Goal: Task Accomplishment & Management: Use online tool/utility

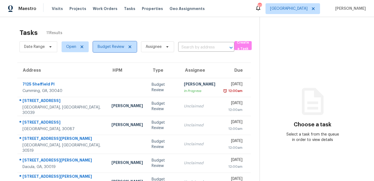
click at [127, 47] on span at bounding box center [129, 47] width 6 height 4
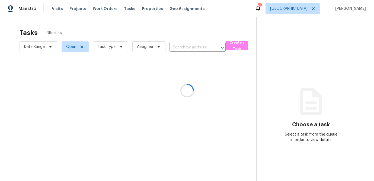
click at [122, 47] on div at bounding box center [187, 90] width 374 height 181
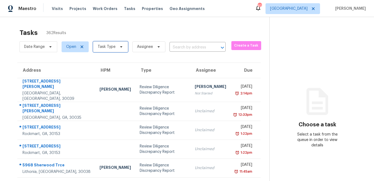
click at [120, 47] on icon at bounding box center [121, 47] width 4 height 4
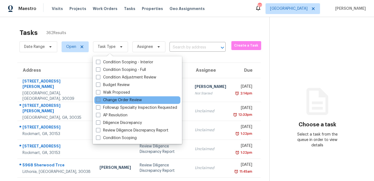
click at [98, 99] on span at bounding box center [98, 100] width 4 height 4
click at [98, 99] on input "Change Order Review" at bounding box center [98, 100] width 4 height 4
checkbox input "true"
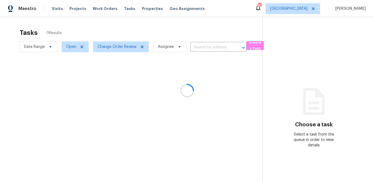
click at [114, 34] on div at bounding box center [187, 90] width 374 height 181
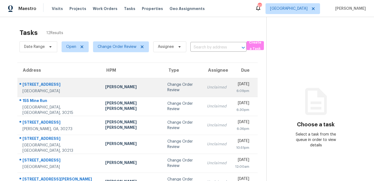
click at [105, 92] on td "Mirsad Srna" at bounding box center [132, 87] width 62 height 19
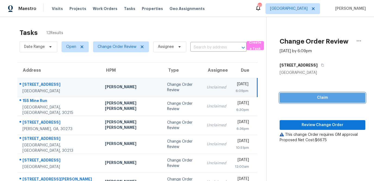
click at [295, 100] on span "Claim" at bounding box center [322, 98] width 77 height 7
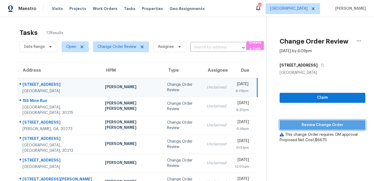
click at [293, 126] on span "Review Change Order" at bounding box center [322, 125] width 77 height 7
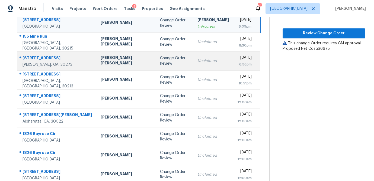
scroll to position [69, 0]
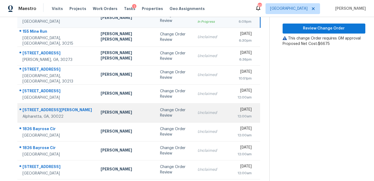
click at [101, 117] on div "Scott Smathers" at bounding box center [126, 113] width 51 height 7
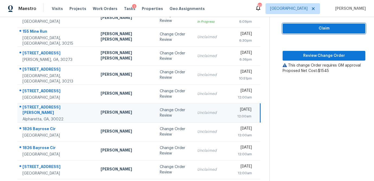
click at [316, 28] on span "Claim" at bounding box center [324, 28] width 74 height 7
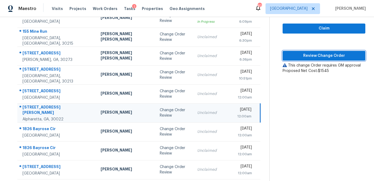
click at [313, 53] on span "Review Change Order" at bounding box center [324, 56] width 74 height 7
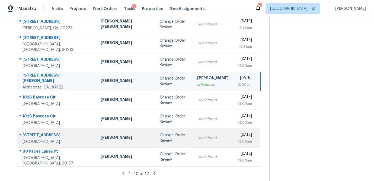
scroll to position [106, 0]
click at [160, 134] on div "Change Order Review" at bounding box center [174, 138] width 29 height 11
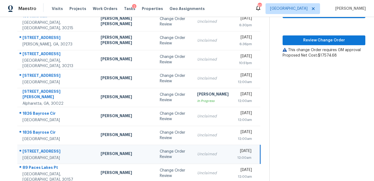
scroll to position [78, 0]
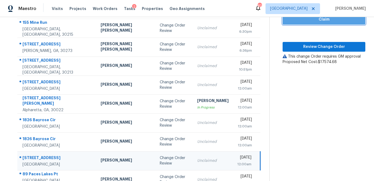
drag, startPoint x: 308, startPoint y: 22, endPoint x: 307, endPoint y: 27, distance: 4.6
click at [308, 22] on span "Claim" at bounding box center [324, 19] width 74 height 7
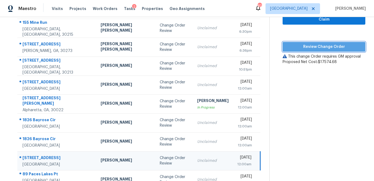
click at [305, 47] on span "Review Change Order" at bounding box center [324, 47] width 74 height 7
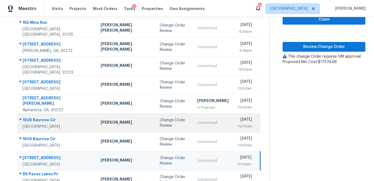
scroll to position [106, 0]
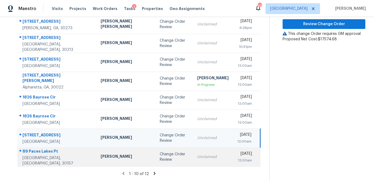
click at [160, 159] on div "Change Order Review" at bounding box center [174, 157] width 29 height 11
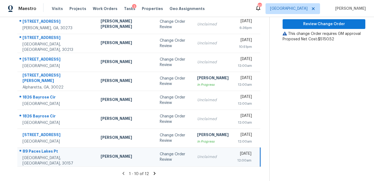
click at [160, 159] on div "Change Order Review" at bounding box center [174, 157] width 29 height 11
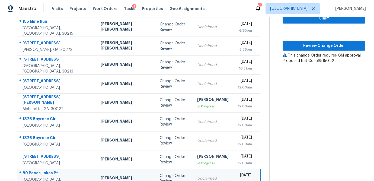
scroll to position [76, 0]
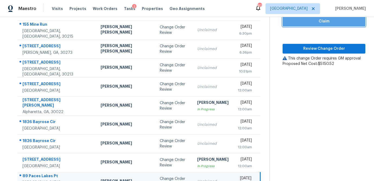
click at [308, 24] on span "Claim" at bounding box center [324, 21] width 74 height 7
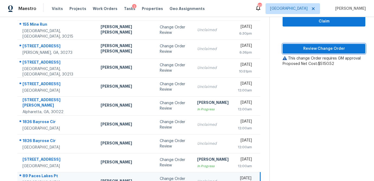
drag, startPoint x: 303, startPoint y: 50, endPoint x: 309, endPoint y: 43, distance: 8.9
click at [303, 50] on span "Review Change Order" at bounding box center [324, 49] width 74 height 7
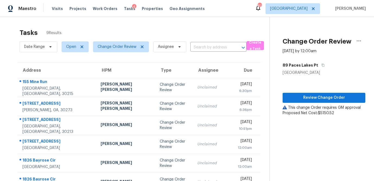
scroll to position [0, 0]
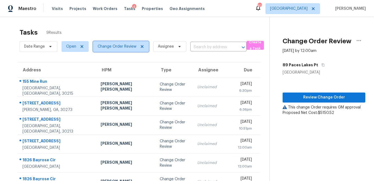
click at [141, 47] on icon at bounding box center [142, 46] width 3 height 3
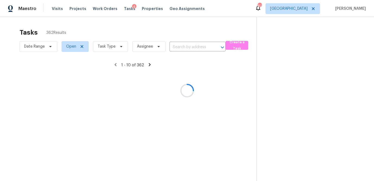
click at [120, 47] on div at bounding box center [187, 90] width 374 height 181
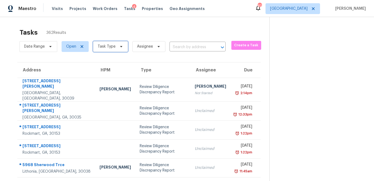
click at [120, 47] on icon at bounding box center [121, 46] width 4 height 4
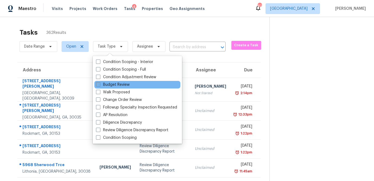
click at [98, 84] on span at bounding box center [98, 84] width 4 height 4
click at [98, 84] on input "Budget Review" at bounding box center [98, 84] width 4 height 4
checkbox input "true"
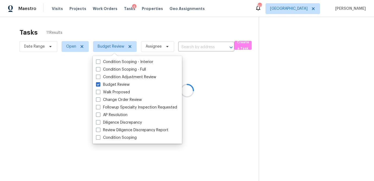
click at [129, 30] on div at bounding box center [187, 90] width 374 height 181
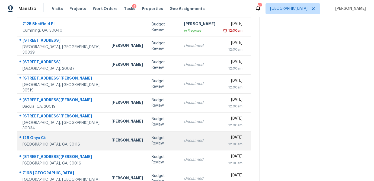
scroll to position [60, 0]
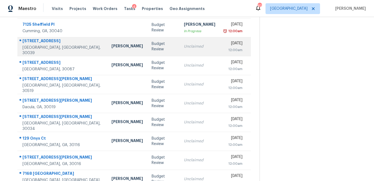
click at [161, 51] on td "Budget Review" at bounding box center [163, 46] width 32 height 19
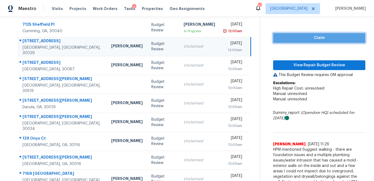
drag, startPoint x: 326, startPoint y: 35, endPoint x: 316, endPoint y: 47, distance: 15.2
click at [326, 35] on span "Claim" at bounding box center [318, 38] width 83 height 7
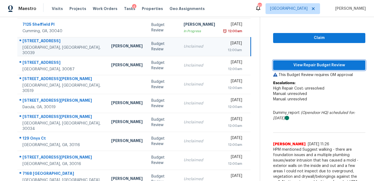
click at [313, 62] on span "View Repair Budget Review" at bounding box center [318, 65] width 83 height 7
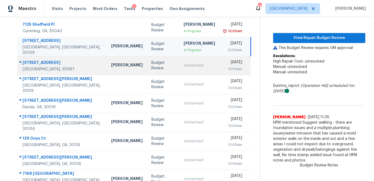
click at [184, 68] on div "Unclaimed" at bounding box center [199, 65] width 31 height 5
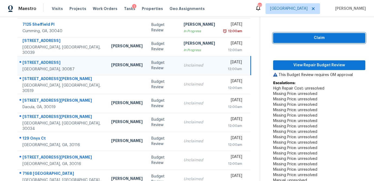
click at [323, 37] on span "Claim" at bounding box center [318, 38] width 83 height 7
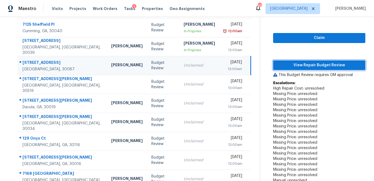
click at [314, 62] on span "View Repair Budget Review" at bounding box center [318, 65] width 83 height 7
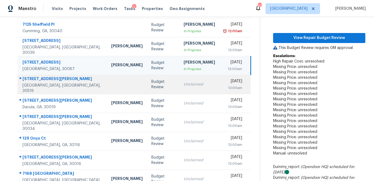
click at [186, 87] on div "Unclaimed" at bounding box center [199, 84] width 31 height 5
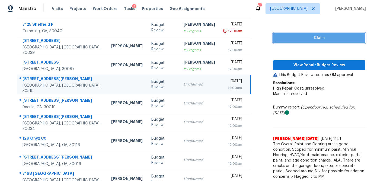
click at [307, 39] on span "Claim" at bounding box center [318, 38] width 83 height 7
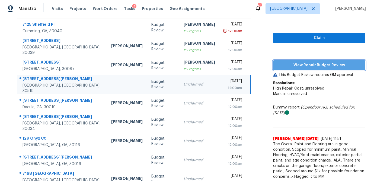
click at [301, 66] on span "View Repair Budget Review" at bounding box center [318, 65] width 83 height 7
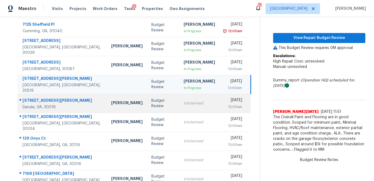
click at [179, 107] on td "Unclaimed" at bounding box center [199, 103] width 40 height 19
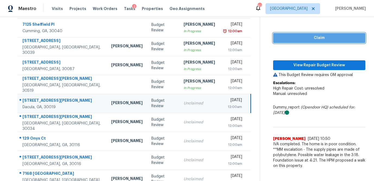
click at [292, 41] on button "Claim" at bounding box center [319, 38] width 92 height 10
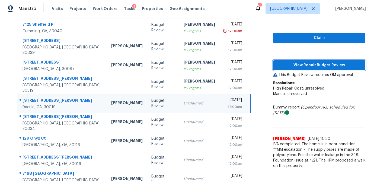
click at [286, 65] on span "View Repair Budget Review" at bounding box center [318, 65] width 83 height 7
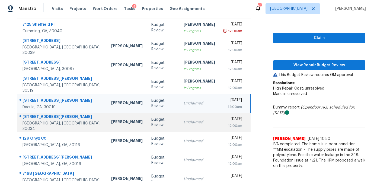
scroll to position [75, 0]
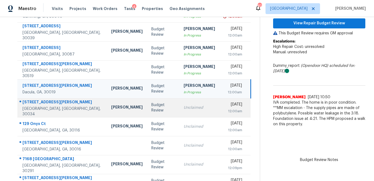
click at [184, 110] on div "Unclaimed" at bounding box center [199, 107] width 31 height 5
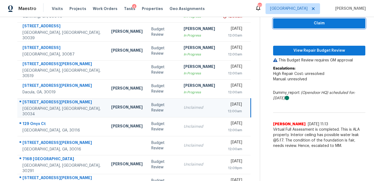
drag, startPoint x: 326, startPoint y: 25, endPoint x: 321, endPoint y: 32, distance: 8.7
click at [326, 25] on span "Claim" at bounding box center [318, 23] width 83 height 7
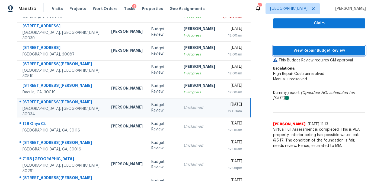
click at [315, 50] on span "View Repair Budget Review" at bounding box center [318, 50] width 83 height 7
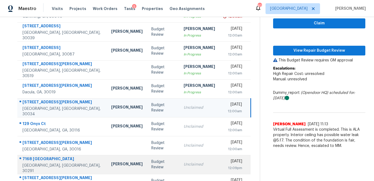
scroll to position [101, 0]
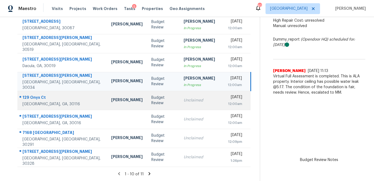
click at [179, 105] on td "Unclaimed" at bounding box center [199, 100] width 40 height 19
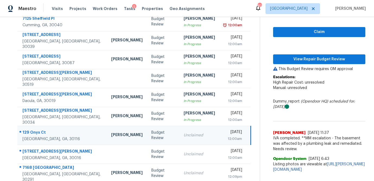
scroll to position [66, 0]
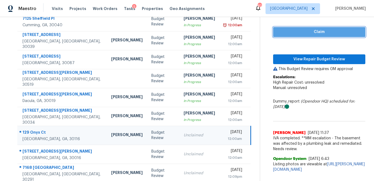
drag, startPoint x: 315, startPoint y: 32, endPoint x: 309, endPoint y: 48, distance: 16.7
click at [315, 32] on span "Claim" at bounding box center [318, 32] width 83 height 7
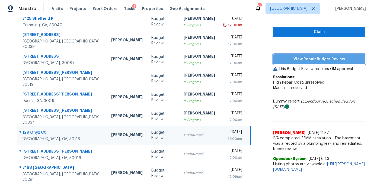
click at [307, 56] on span "View Repair Budget Review" at bounding box center [318, 59] width 83 height 7
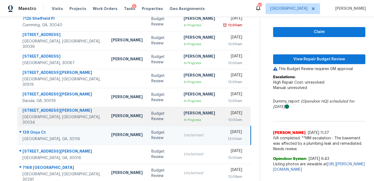
scroll to position [101, 0]
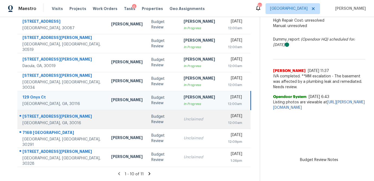
click at [184, 118] on div "Unclaimed" at bounding box center [199, 119] width 31 height 5
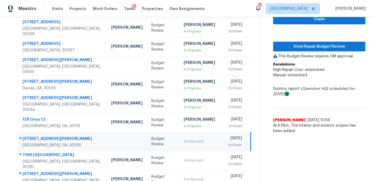
scroll to position [73, 0]
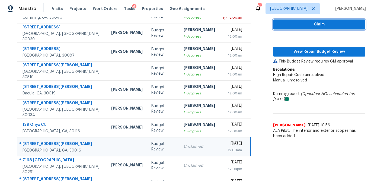
click at [297, 26] on span "Claim" at bounding box center [318, 24] width 83 height 7
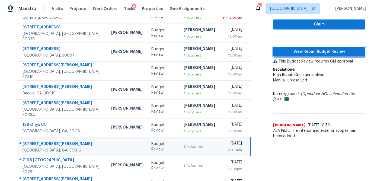
click at [292, 52] on span "View Repair Budget Review" at bounding box center [318, 52] width 83 height 7
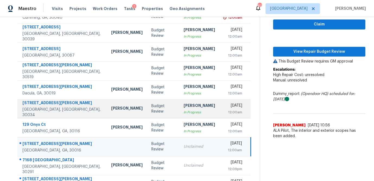
scroll to position [101, 0]
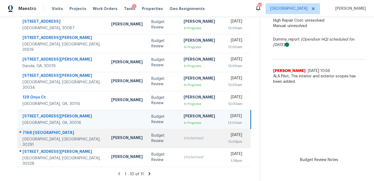
click at [184, 138] on div "Unclaimed" at bounding box center [199, 138] width 31 height 5
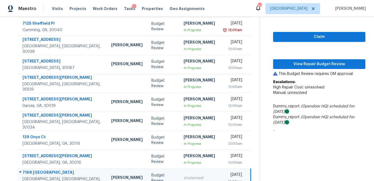
scroll to position [60, 0]
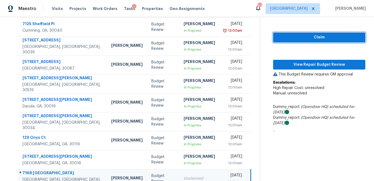
drag, startPoint x: 300, startPoint y: 37, endPoint x: 297, endPoint y: 45, distance: 8.8
click at [300, 37] on span "Claim" at bounding box center [318, 37] width 83 height 7
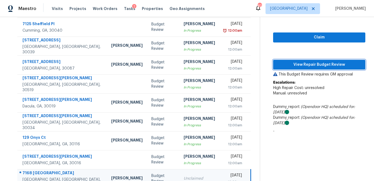
click at [293, 65] on span "View Repair Budget Review" at bounding box center [318, 65] width 83 height 7
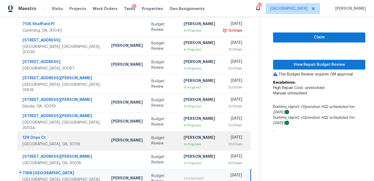
scroll to position [101, 0]
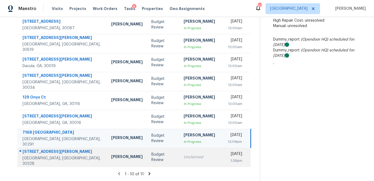
click at [184, 156] on div "Unclaimed" at bounding box center [199, 157] width 31 height 5
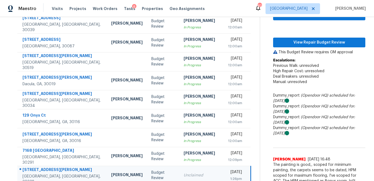
scroll to position [59, 0]
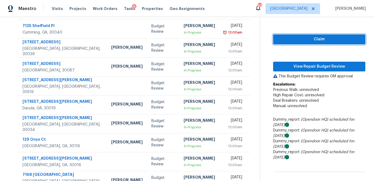
click at [302, 44] on button "Claim" at bounding box center [319, 39] width 92 height 10
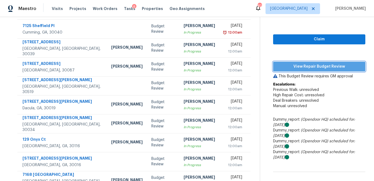
click at [298, 65] on span "View Repair Budget Review" at bounding box center [318, 66] width 83 height 7
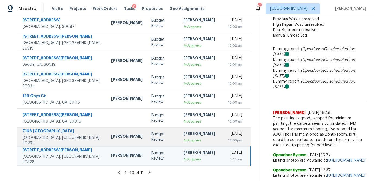
scroll to position [124, 0]
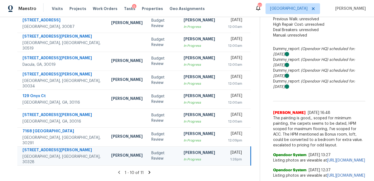
click at [147, 170] on icon at bounding box center [149, 172] width 5 height 5
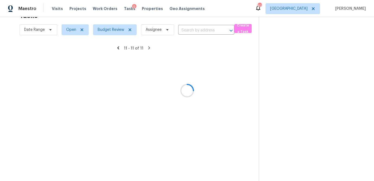
scroll to position [17, 0]
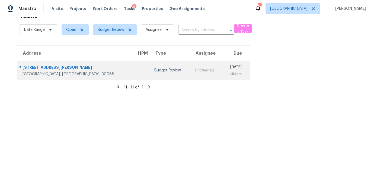
click at [154, 72] on div "Budget Review" at bounding box center [169, 70] width 31 height 5
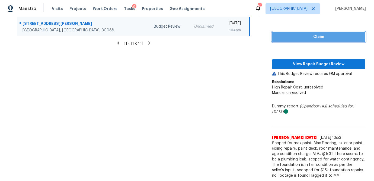
drag, startPoint x: 316, startPoint y: 38, endPoint x: 310, endPoint y: 48, distance: 11.3
click at [316, 38] on span "Claim" at bounding box center [318, 37] width 85 height 7
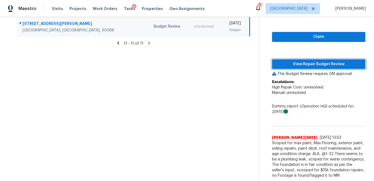
click at [309, 62] on span "View Repair Budget Review" at bounding box center [318, 64] width 85 height 7
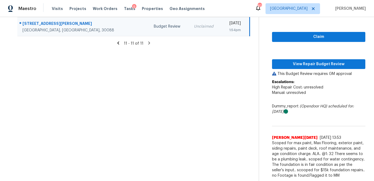
scroll to position [61, 0]
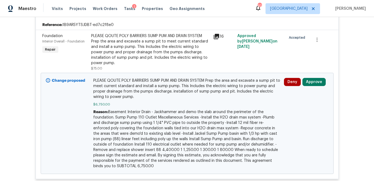
scroll to position [124, 0]
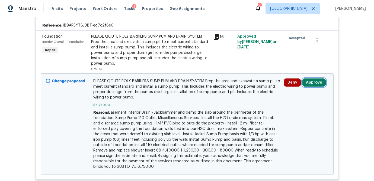
click at [316, 84] on button "Approve" at bounding box center [313, 83] width 23 height 8
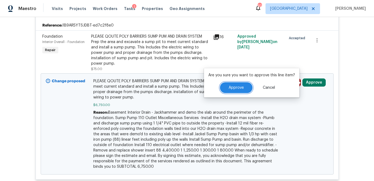
click at [237, 89] on span "Approve" at bounding box center [236, 88] width 15 height 4
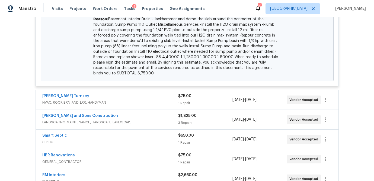
scroll to position [219, 0]
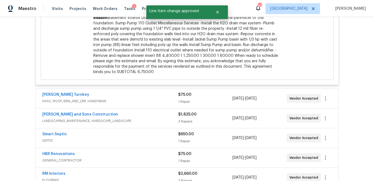
click at [224, 101] on div "1 Repair" at bounding box center [205, 101] width 54 height 5
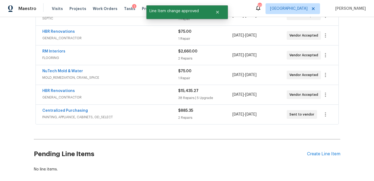
scroll to position [419, 0]
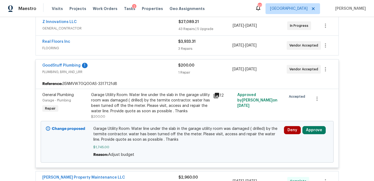
scroll to position [108, 0]
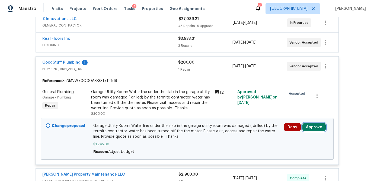
click at [318, 127] on button "Approve" at bounding box center [313, 127] width 23 height 8
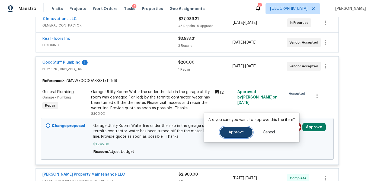
click at [240, 130] on button "Approve" at bounding box center [236, 132] width 33 height 11
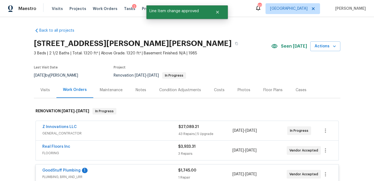
scroll to position [359, 0]
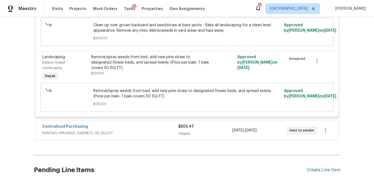
scroll to position [3071, 0]
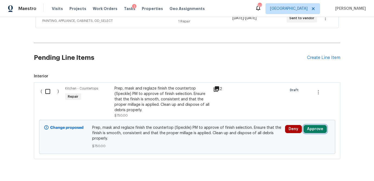
click at [318, 125] on button "Approve" at bounding box center [314, 129] width 23 height 8
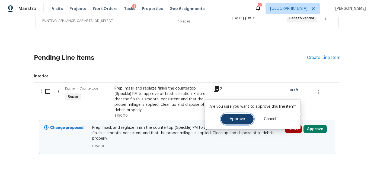
click at [239, 115] on button "Approve" at bounding box center [237, 119] width 33 height 11
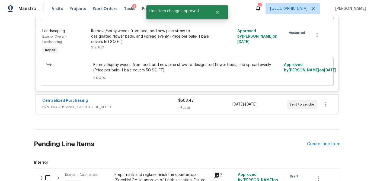
scroll to position [2983, 0]
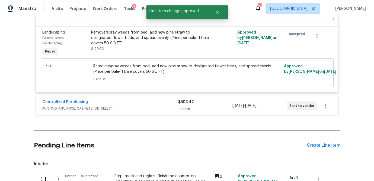
click at [211, 99] on div "$503.47" at bounding box center [205, 101] width 54 height 5
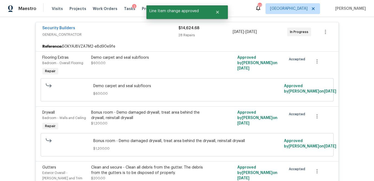
scroll to position [0, 0]
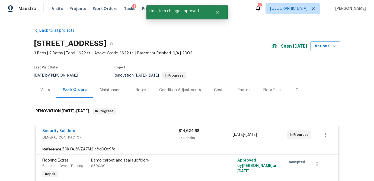
click at [47, 90] on div "Visits" at bounding box center [44, 90] width 9 height 5
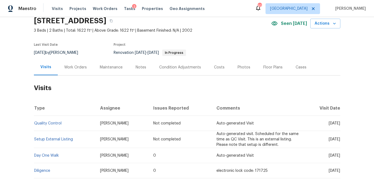
scroll to position [23, 0]
click at [219, 65] on div "Costs" at bounding box center [219, 66] width 11 height 5
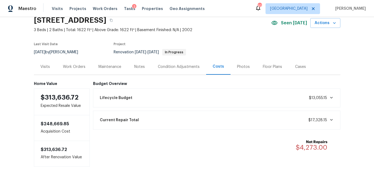
click at [75, 65] on div "Work Orders" at bounding box center [74, 66] width 22 height 5
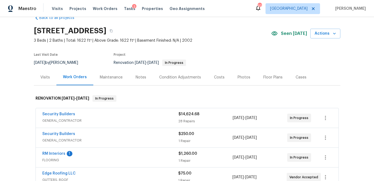
scroll to position [12, 0]
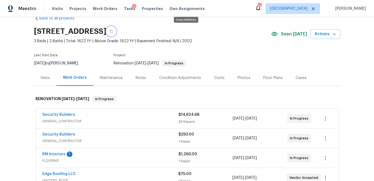
click at [116, 30] on button "button" at bounding box center [111, 32] width 10 height 10
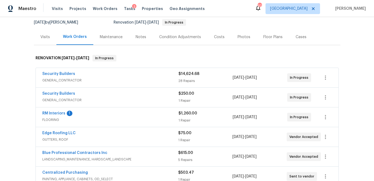
scroll to position [54, 0]
click at [126, 79] on span "GENERAL_CONTRACTOR" at bounding box center [110, 79] width 136 height 5
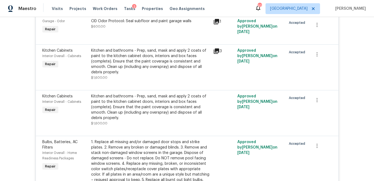
scroll to position [621, 0]
click at [217, 55] on icon at bounding box center [216, 52] width 7 height 7
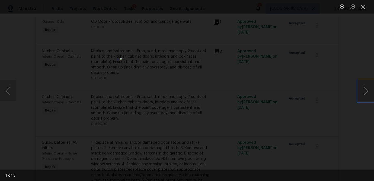
click at [366, 91] on button "Next image" at bounding box center [366, 91] width 16 height 22
click at [362, 5] on button "Close lightbox" at bounding box center [363, 6] width 11 height 9
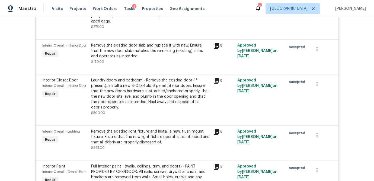
scroll to position [1011, 0]
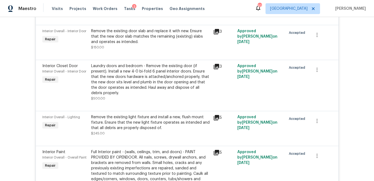
click at [218, 69] on icon at bounding box center [216, 66] width 5 height 5
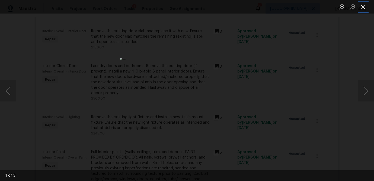
click at [362, 8] on button "Close lightbox" at bounding box center [363, 6] width 11 height 9
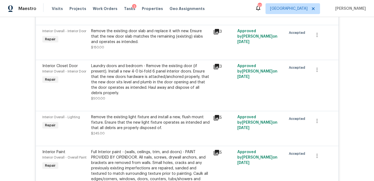
click at [216, 69] on icon at bounding box center [216, 66] width 5 height 5
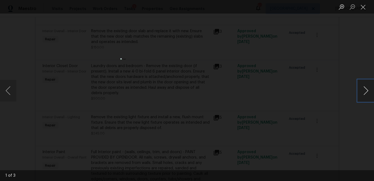
click at [371, 91] on button "Next image" at bounding box center [366, 91] width 16 height 22
click at [368, 92] on button "Next image" at bounding box center [366, 91] width 16 height 22
drag, startPoint x: 364, startPoint y: 7, endPoint x: 316, endPoint y: 37, distance: 56.6
click at [364, 7] on button "Close lightbox" at bounding box center [363, 6] width 11 height 9
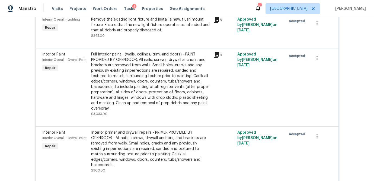
scroll to position [1111, 0]
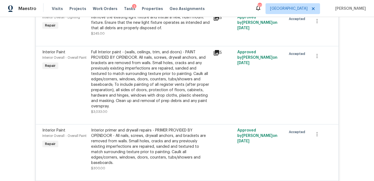
click at [217, 56] on icon at bounding box center [216, 52] width 5 height 5
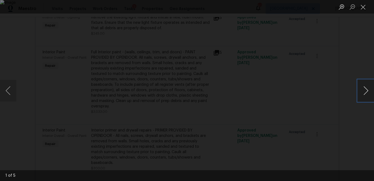
click at [362, 92] on button "Next image" at bounding box center [366, 91] width 16 height 22
drag, startPoint x: 363, startPoint y: 8, endPoint x: 308, endPoint y: 56, distance: 72.8
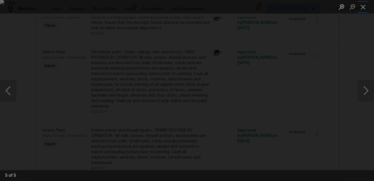
click at [363, 8] on button "Close lightbox" at bounding box center [363, 6] width 11 height 9
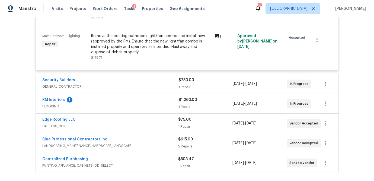
scroll to position [1395, 0]
click at [213, 84] on div "1 Repair" at bounding box center [205, 86] width 54 height 5
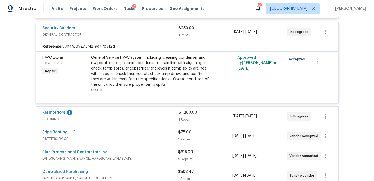
scroll to position [1447, 0]
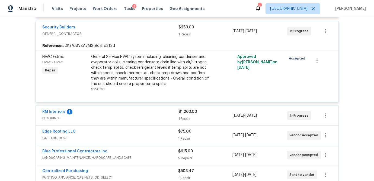
click at [213, 116] on div "1 Repair" at bounding box center [205, 118] width 54 height 5
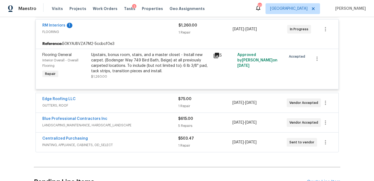
scroll to position [1538, 0]
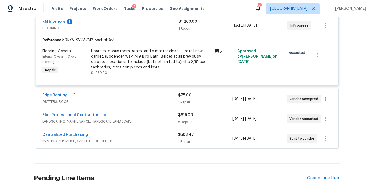
click at [212, 100] on div "1 Repair" at bounding box center [205, 102] width 54 height 5
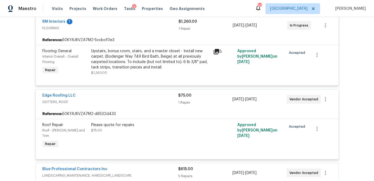
scroll to position [1600, 0]
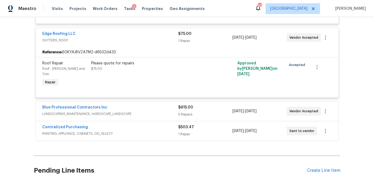
click at [211, 112] on div "5 Repairs" at bounding box center [205, 114] width 54 height 5
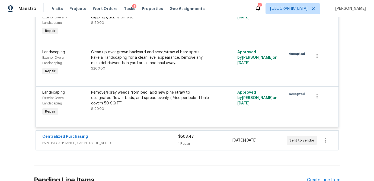
scroll to position [1828, 0]
click at [208, 134] on div "$503.47 1 Repair" at bounding box center [205, 140] width 54 height 13
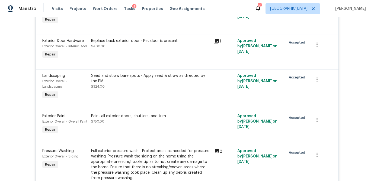
scroll to position [0, 0]
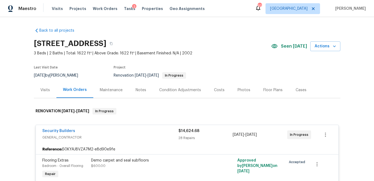
click at [46, 88] on div "Visits" at bounding box center [44, 90] width 9 height 5
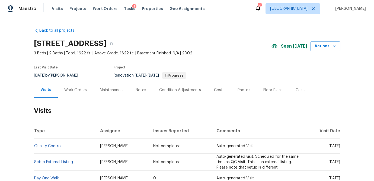
scroll to position [57, 0]
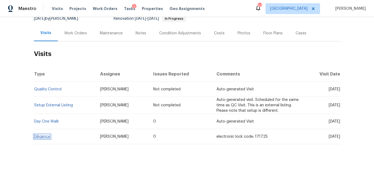
click at [42, 137] on link "Diligence" at bounding box center [42, 137] width 16 height 4
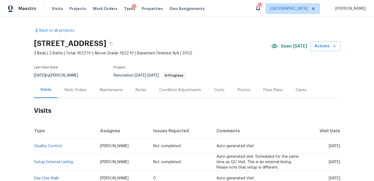
scroll to position [0, 0]
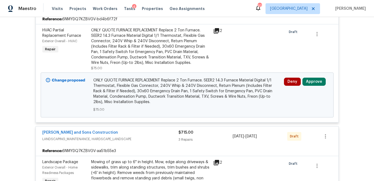
scroll to position [131, 0]
click at [308, 81] on button "Approve" at bounding box center [313, 82] width 23 height 8
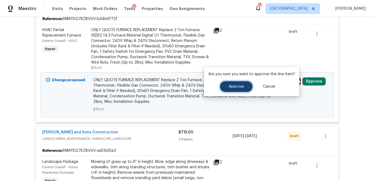
click at [239, 89] on button "Approve" at bounding box center [236, 86] width 33 height 11
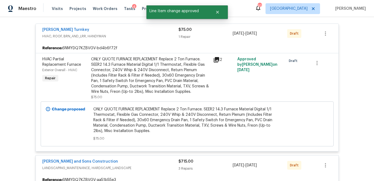
scroll to position [0, 0]
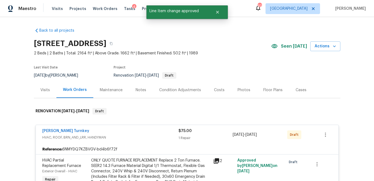
click at [47, 88] on div "Visits" at bounding box center [44, 90] width 9 height 5
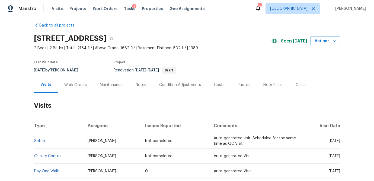
scroll to position [4, 0]
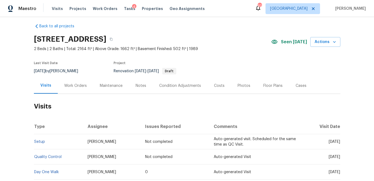
click at [216, 88] on div "Costs" at bounding box center [219, 85] width 11 height 5
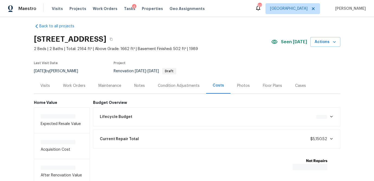
scroll to position [42, 0]
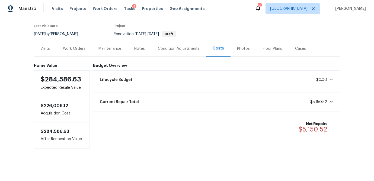
click at [71, 48] on div "Work Orders" at bounding box center [74, 48] width 22 height 5
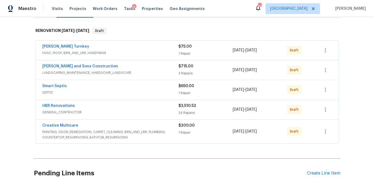
scroll to position [82, 0]
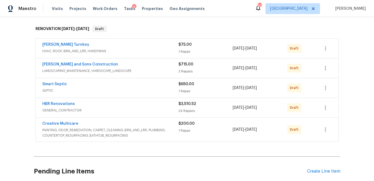
click at [141, 50] on span "HVAC, ROOF, BRN_AND_LRR, HANDYMAN" at bounding box center [110, 51] width 136 height 5
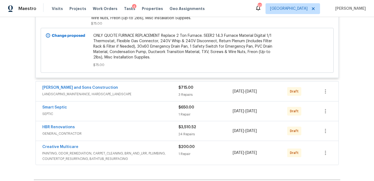
scroll to position [177, 0]
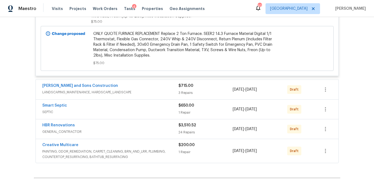
click at [167, 91] on span "LANDSCAPING_MAINTENANCE, HARDSCAPE_LANDSCAPE" at bounding box center [110, 92] width 136 height 5
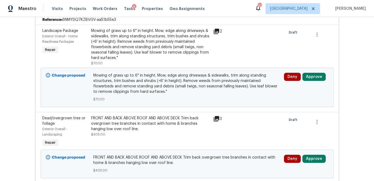
scroll to position [263, 0]
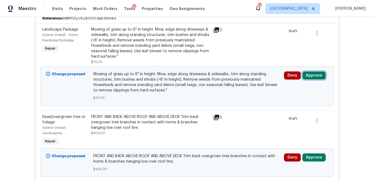
click at [309, 76] on button "Approve" at bounding box center [313, 76] width 23 height 8
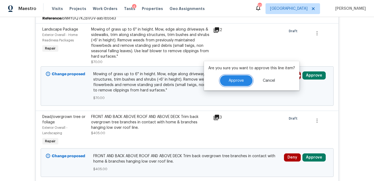
click at [235, 80] on span "Approve" at bounding box center [236, 81] width 15 height 4
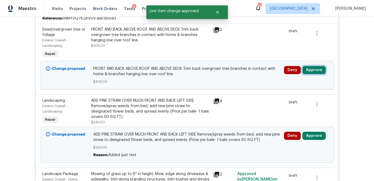
click at [313, 70] on button "Approve" at bounding box center [313, 70] width 23 height 8
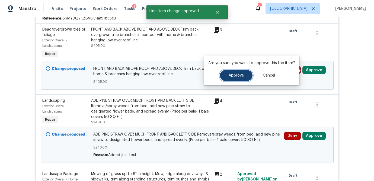
click at [230, 74] on span "Approve" at bounding box center [236, 76] width 15 height 4
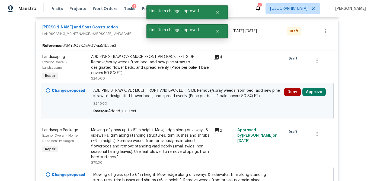
scroll to position [235, 0]
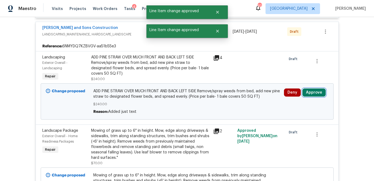
click at [316, 93] on button "Approve" at bounding box center [313, 93] width 23 height 8
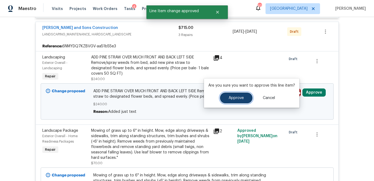
click at [239, 97] on span "Approve" at bounding box center [236, 98] width 15 height 4
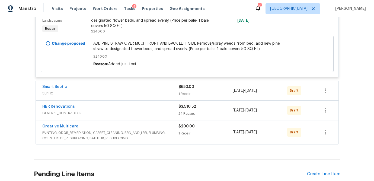
scroll to position [450, 0]
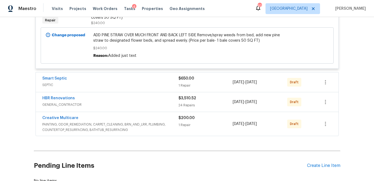
click at [207, 88] on div "1 Repair" at bounding box center [205, 85] width 54 height 5
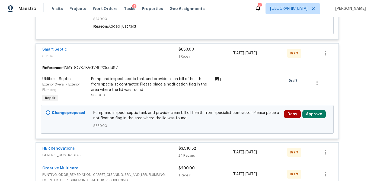
scroll to position [490, 0]
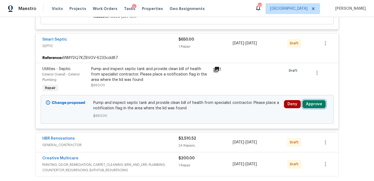
click at [311, 105] on button "Approve" at bounding box center [313, 104] width 23 height 8
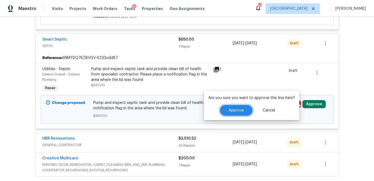
click at [237, 112] on span "Approve" at bounding box center [236, 111] width 15 height 4
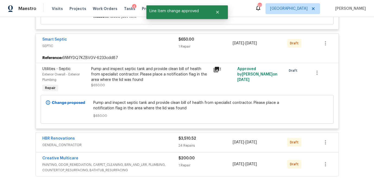
click at [231, 144] on div "24 Repairs" at bounding box center [205, 145] width 54 height 5
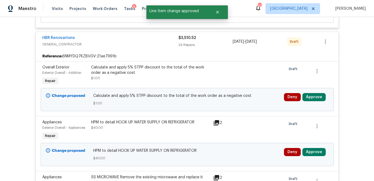
scroll to position [616, 0]
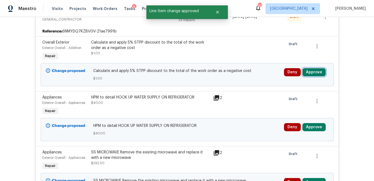
drag, startPoint x: 320, startPoint y: 74, endPoint x: 314, endPoint y: 73, distance: 6.3
click at [320, 74] on button "Approve" at bounding box center [313, 72] width 23 height 8
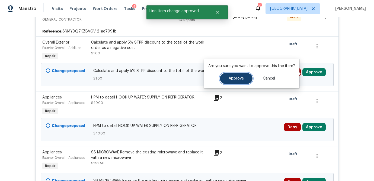
click at [245, 76] on button "Approve" at bounding box center [236, 78] width 33 height 11
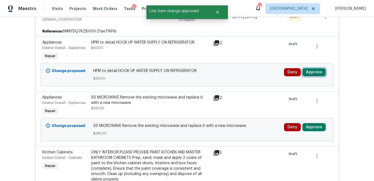
click at [313, 72] on button "Approve" at bounding box center [313, 72] width 23 height 8
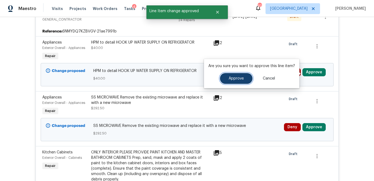
click at [237, 79] on span "Approve" at bounding box center [236, 79] width 15 height 4
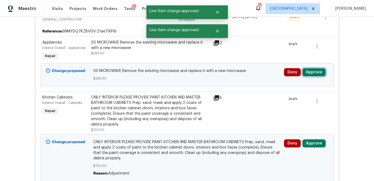
click at [315, 73] on button "Approve" at bounding box center [313, 72] width 23 height 8
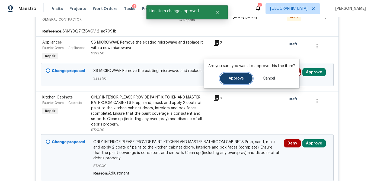
click at [241, 79] on span "Approve" at bounding box center [236, 79] width 15 height 4
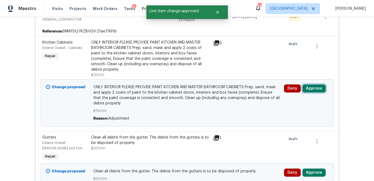
click at [312, 85] on button "Approve" at bounding box center [313, 89] width 23 height 8
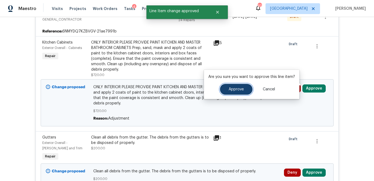
click at [237, 88] on span "Approve" at bounding box center [236, 90] width 15 height 4
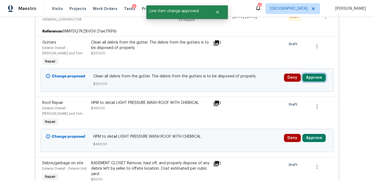
click at [317, 79] on button "Approve" at bounding box center [313, 78] width 23 height 8
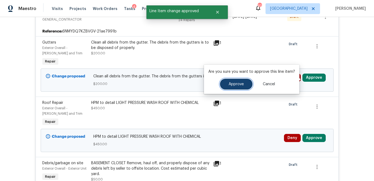
click at [244, 85] on button "Approve" at bounding box center [236, 84] width 33 height 11
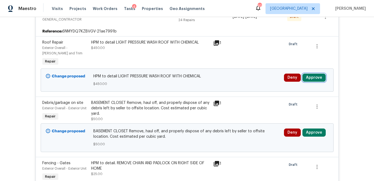
click at [315, 79] on button "Approve" at bounding box center [313, 78] width 23 height 8
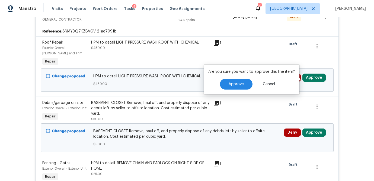
click at [121, 69] on div "Change proposed HPM to detail LIGHT PRESSURE WASH ROOF WITH CHEMICAL $450.00 De…" at bounding box center [187, 80] width 290 height 27
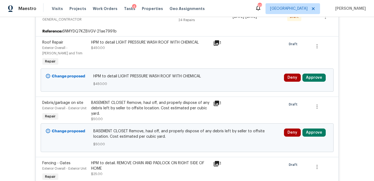
click at [213, 42] on icon at bounding box center [216, 43] width 7 height 7
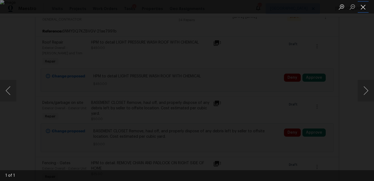
click at [361, 7] on button "Close lightbox" at bounding box center [363, 6] width 11 height 9
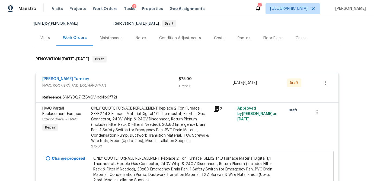
scroll to position [0, 0]
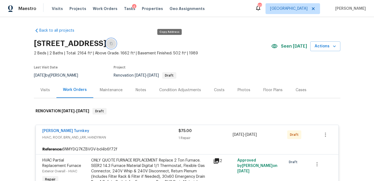
click at [112, 43] on icon "button" at bounding box center [111, 43] width 3 height 3
click at [112, 44] on icon "button" at bounding box center [111, 43] width 3 height 3
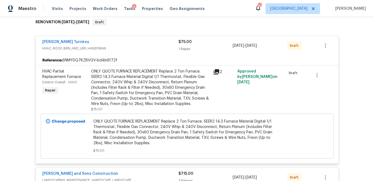
scroll to position [73, 0]
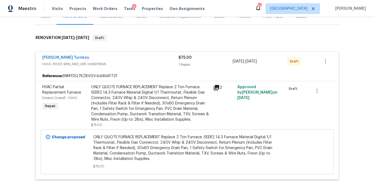
click at [209, 64] on div "1 Repair" at bounding box center [205, 64] width 54 height 5
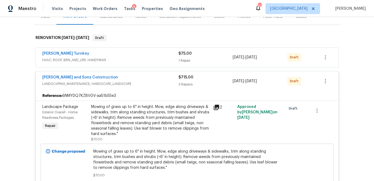
click at [208, 84] on div "3 Repairs" at bounding box center [205, 84] width 54 height 5
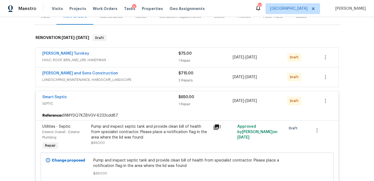
click at [206, 100] on div "$650.00 1 Repair" at bounding box center [205, 101] width 54 height 13
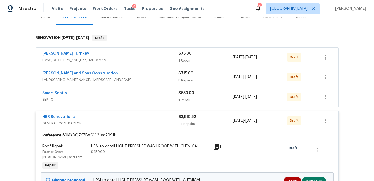
click at [207, 118] on div "$3,510.52" at bounding box center [205, 116] width 54 height 5
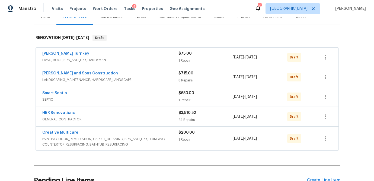
click at [210, 116] on div "$3,510.52 24 Repairs" at bounding box center [205, 116] width 54 height 13
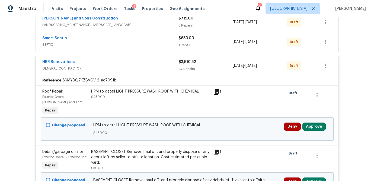
scroll to position [141, 0]
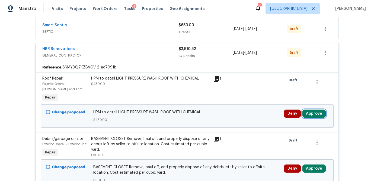
click at [312, 115] on button "Approve" at bounding box center [313, 114] width 23 height 8
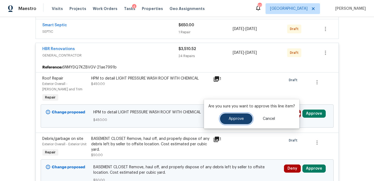
click at [243, 119] on button "Approve" at bounding box center [236, 119] width 33 height 11
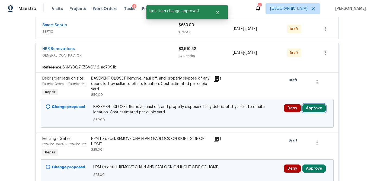
click at [312, 108] on button "Approve" at bounding box center [313, 108] width 23 height 8
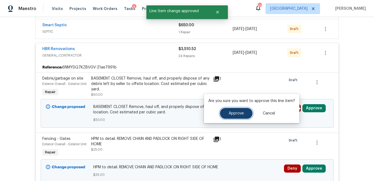
click at [242, 112] on span "Approve" at bounding box center [236, 114] width 15 height 4
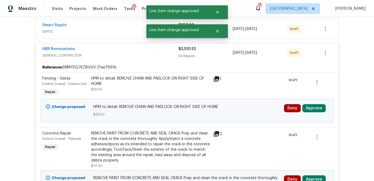
scroll to position [158, 0]
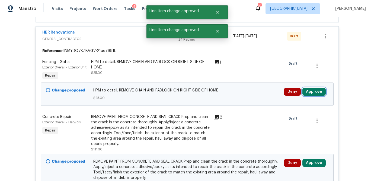
click at [307, 93] on button "Approve" at bounding box center [313, 92] width 23 height 8
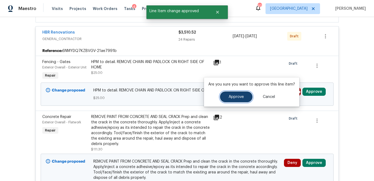
click at [235, 101] on button "Approve" at bounding box center [236, 97] width 33 height 11
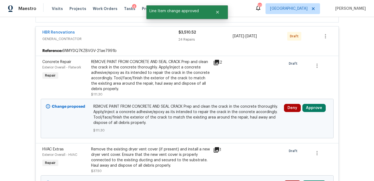
click at [217, 59] on icon at bounding box center [216, 62] width 7 height 7
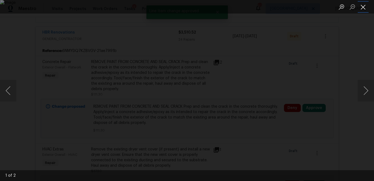
click at [361, 7] on button "Close lightbox" at bounding box center [363, 6] width 11 height 9
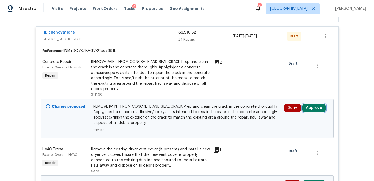
click at [312, 107] on button "Approve" at bounding box center [313, 108] width 23 height 8
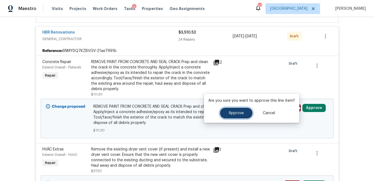
click at [236, 109] on button "Approve" at bounding box center [236, 113] width 33 height 11
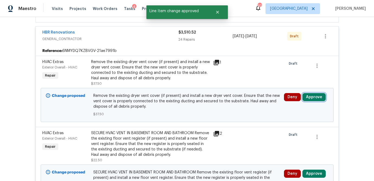
click at [314, 95] on button "Approve" at bounding box center [313, 97] width 23 height 8
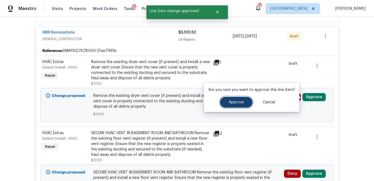
click at [226, 103] on button "Approve" at bounding box center [236, 102] width 33 height 11
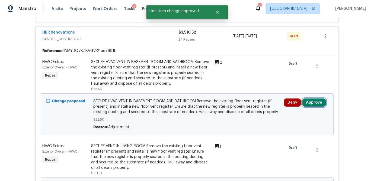
click at [316, 102] on button "Approve" at bounding box center [313, 103] width 23 height 8
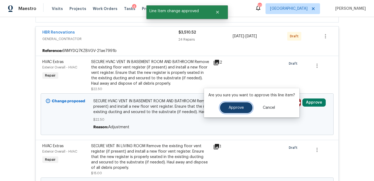
click at [236, 108] on span "Approve" at bounding box center [236, 108] width 15 height 4
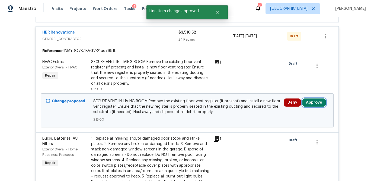
click at [311, 101] on button "Approve" at bounding box center [313, 103] width 23 height 8
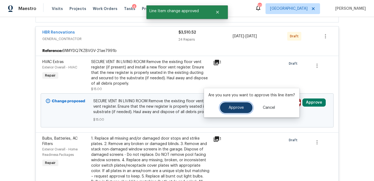
click at [227, 108] on button "Approve" at bounding box center [236, 107] width 33 height 11
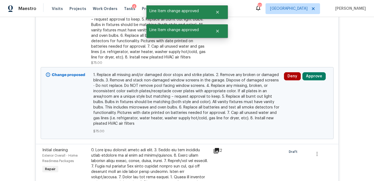
scroll to position [239, 0]
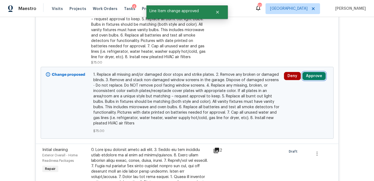
click at [315, 77] on button "Approve" at bounding box center [313, 76] width 23 height 8
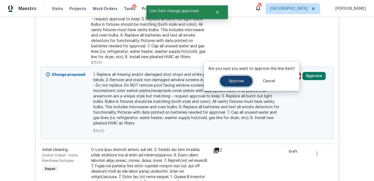
click at [243, 82] on button "Approve" at bounding box center [236, 81] width 33 height 11
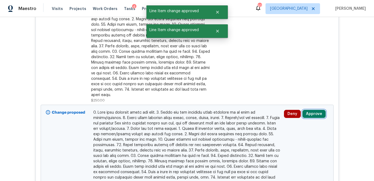
click at [318, 110] on button "Approve" at bounding box center [313, 114] width 23 height 8
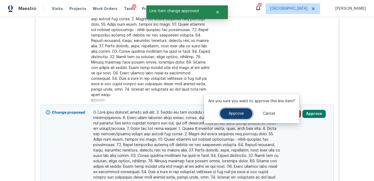
click at [241, 112] on span "Approve" at bounding box center [236, 114] width 15 height 4
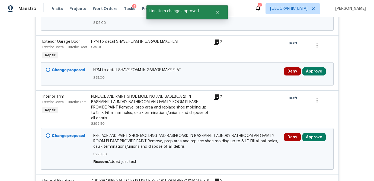
click at [215, 45] on icon at bounding box center [216, 42] width 5 height 5
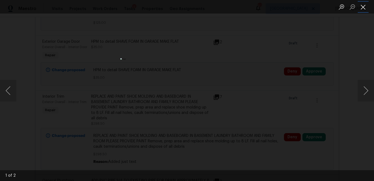
click at [364, 10] on button "Close lightbox" at bounding box center [363, 6] width 11 height 9
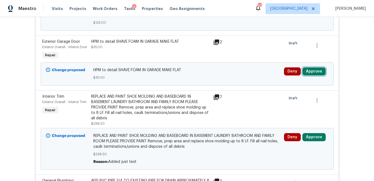
click at [320, 76] on button "Approve" at bounding box center [313, 71] width 23 height 8
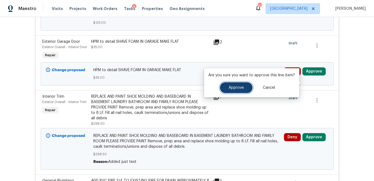
click at [242, 88] on span "Approve" at bounding box center [236, 88] width 15 height 4
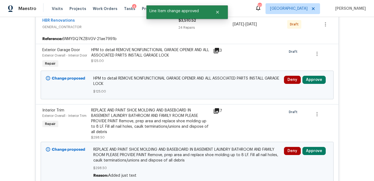
scroll to position [168, 0]
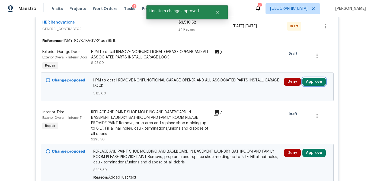
click at [315, 86] on button "Approve" at bounding box center [313, 82] width 23 height 8
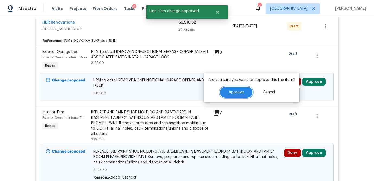
drag, startPoint x: 238, startPoint y: 94, endPoint x: 242, endPoint y: 92, distance: 3.8
click at [238, 94] on span "Approve" at bounding box center [236, 93] width 15 height 4
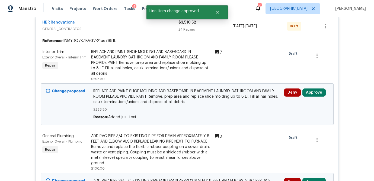
click at [216, 52] on icon at bounding box center [216, 52] width 5 height 5
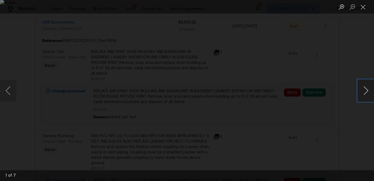
click at [362, 92] on button "Next image" at bounding box center [366, 91] width 16 height 22
click at [362, 7] on button "Close lightbox" at bounding box center [363, 6] width 11 height 9
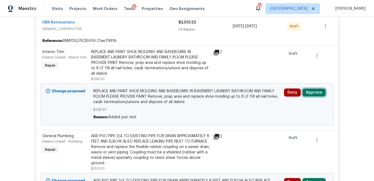
click at [317, 92] on button "Approve" at bounding box center [313, 93] width 23 height 8
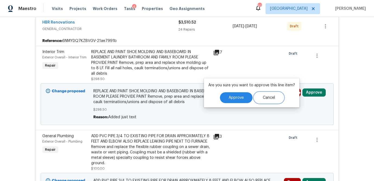
drag, startPoint x: 253, startPoint y: 97, endPoint x: 245, endPoint y: 98, distance: 7.9
click at [254, 97] on button "Cancel" at bounding box center [269, 97] width 30 height 11
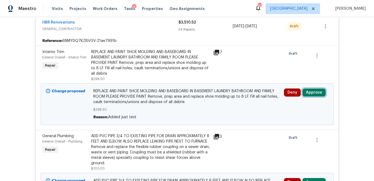
click at [318, 92] on button "Approve" at bounding box center [313, 93] width 23 height 8
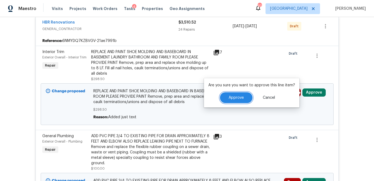
drag, startPoint x: 244, startPoint y: 98, endPoint x: 277, endPoint y: 94, distance: 33.1
click at [244, 98] on button "Approve" at bounding box center [236, 97] width 33 height 11
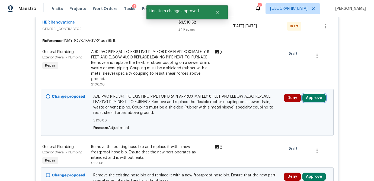
click at [319, 98] on button "Approve" at bounding box center [313, 98] width 23 height 8
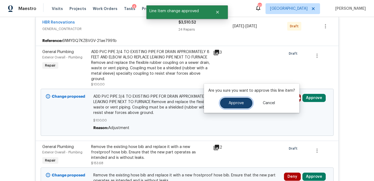
click at [239, 102] on span "Approve" at bounding box center [236, 103] width 15 height 4
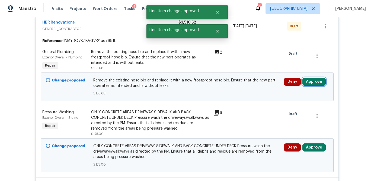
click at [318, 82] on button "Approve" at bounding box center [313, 82] width 23 height 8
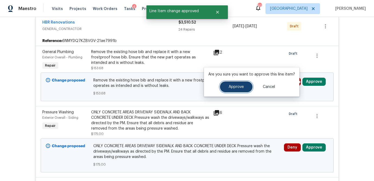
click at [228, 90] on button "Approve" at bounding box center [236, 87] width 33 height 11
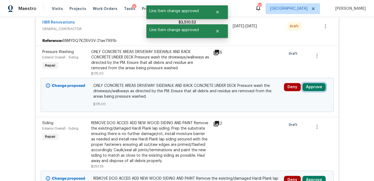
click at [313, 88] on button "Approve" at bounding box center [313, 87] width 23 height 8
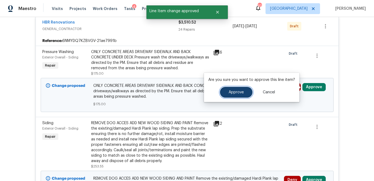
click at [238, 94] on button "Approve" at bounding box center [236, 92] width 33 height 11
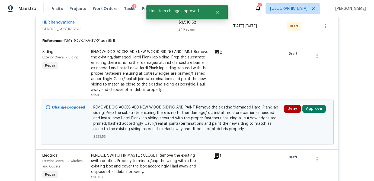
click at [217, 53] on icon at bounding box center [216, 52] width 7 height 7
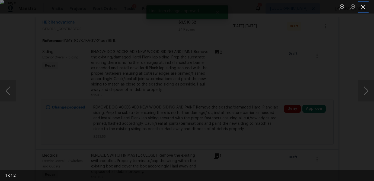
click at [364, 9] on button "Close lightbox" at bounding box center [363, 6] width 11 height 9
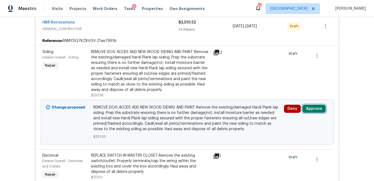
click at [313, 108] on button "Approve" at bounding box center [313, 109] width 23 height 8
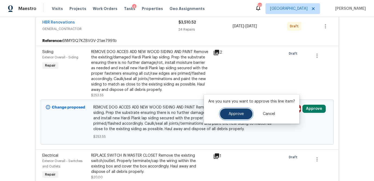
click at [235, 115] on span "Approve" at bounding box center [236, 114] width 15 height 4
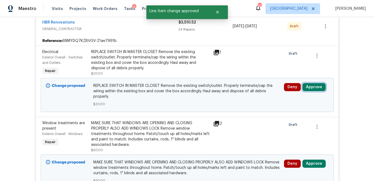
click at [316, 86] on button "Approve" at bounding box center [313, 87] width 23 height 8
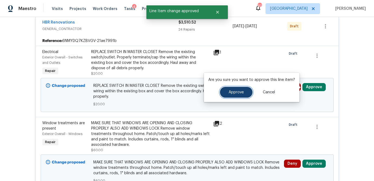
click at [237, 91] on span "Approve" at bounding box center [236, 93] width 15 height 4
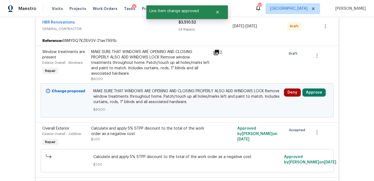
click at [214, 52] on icon at bounding box center [216, 52] width 5 height 5
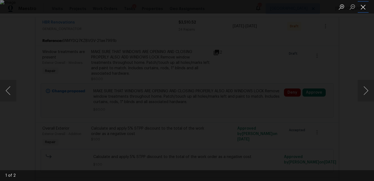
click at [363, 11] on button "Close lightbox" at bounding box center [363, 6] width 11 height 9
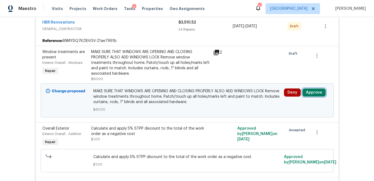
click at [314, 93] on button "Approve" at bounding box center [313, 93] width 23 height 8
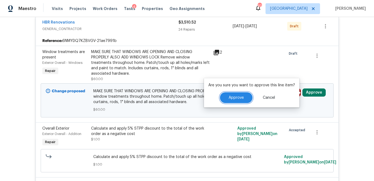
click at [238, 98] on span "Approve" at bounding box center [236, 98] width 15 height 4
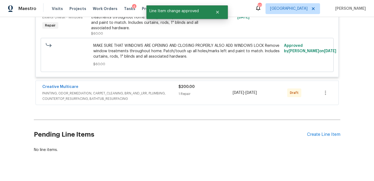
scroll to position [2123, 0]
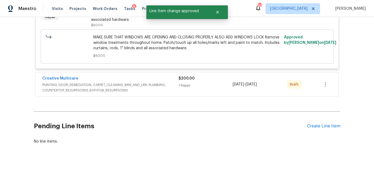
click at [213, 92] on div "$200.00 1 Repair" at bounding box center [205, 84] width 54 height 17
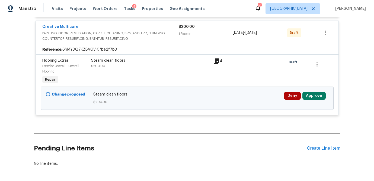
scroll to position [2158, 0]
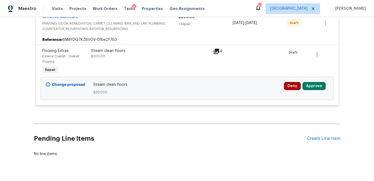
click at [216, 54] on icon at bounding box center [216, 51] width 5 height 5
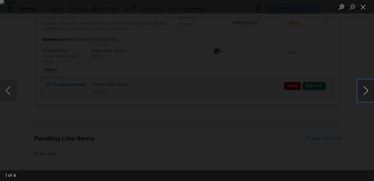
click at [361, 92] on button "Next image" at bounding box center [366, 91] width 16 height 22
click at [361, 5] on button "Close lightbox" at bounding box center [363, 6] width 11 height 9
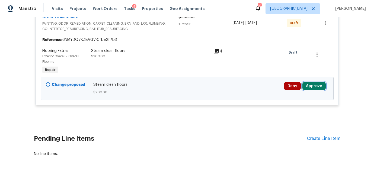
drag, startPoint x: 312, startPoint y: 112, endPoint x: 303, endPoint y: 112, distance: 9.2
click at [312, 90] on button "Approve" at bounding box center [313, 86] width 23 height 8
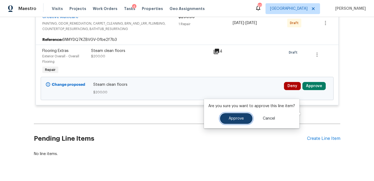
click at [238, 116] on button "Approve" at bounding box center [236, 118] width 33 height 11
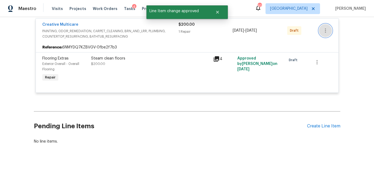
click at [327, 34] on icon "button" at bounding box center [325, 30] width 7 height 7
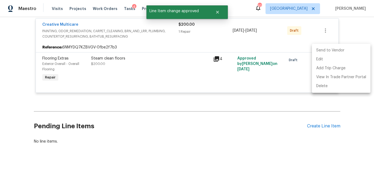
click at [328, 52] on li "Send to Vendor" at bounding box center [341, 50] width 59 height 9
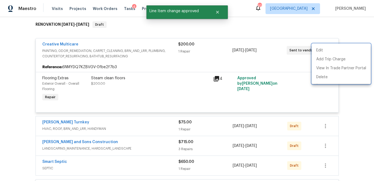
click at [323, 124] on div at bounding box center [187, 90] width 374 height 181
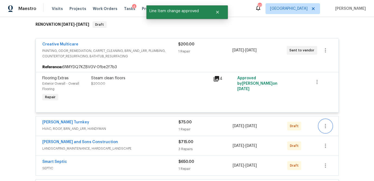
click at [325, 125] on icon "button" at bounding box center [325, 126] width 1 height 4
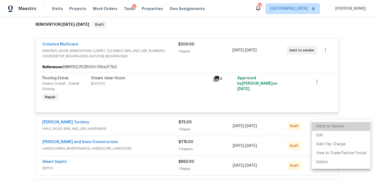
click at [315, 126] on li "Send to Vendor" at bounding box center [341, 126] width 59 height 9
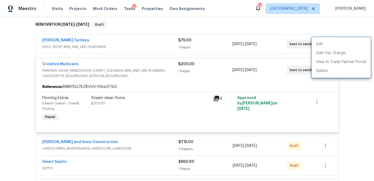
click at [325, 144] on div at bounding box center [187, 90] width 374 height 181
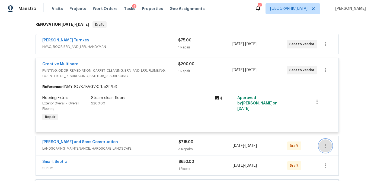
click at [326, 146] on icon "button" at bounding box center [325, 146] width 7 height 7
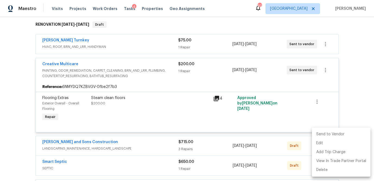
click at [325, 136] on li "Send to Vendor" at bounding box center [341, 134] width 59 height 9
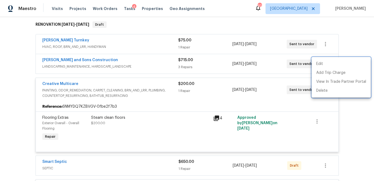
click at [205, 66] on div at bounding box center [187, 90] width 374 height 181
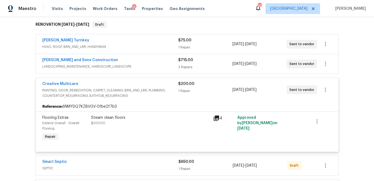
click at [204, 68] on div "3 Repairs" at bounding box center [205, 67] width 54 height 5
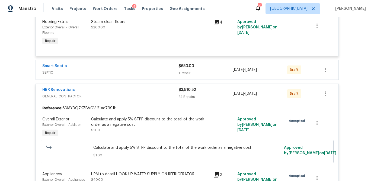
scroll to position [342, 0]
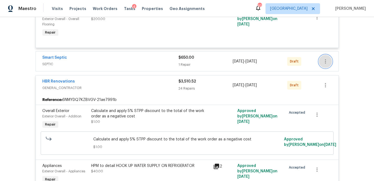
click at [328, 61] on icon "button" at bounding box center [325, 61] width 7 height 7
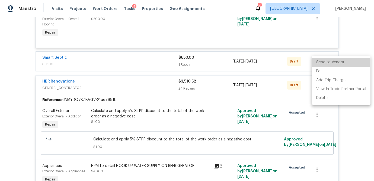
click at [320, 63] on li "Send to Vendor" at bounding box center [341, 62] width 59 height 9
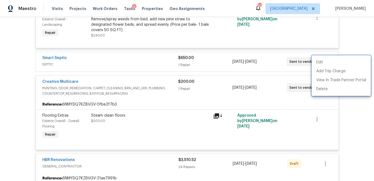
click at [346, 120] on div at bounding box center [187, 90] width 374 height 181
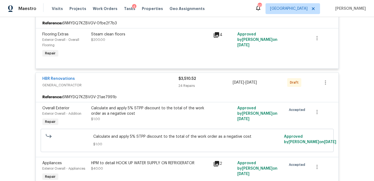
scroll to position [346, 0]
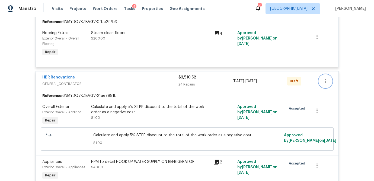
click at [323, 81] on icon "button" at bounding box center [325, 81] width 7 height 7
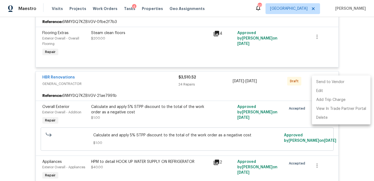
click at [319, 82] on li "Send to Vendor" at bounding box center [341, 82] width 59 height 9
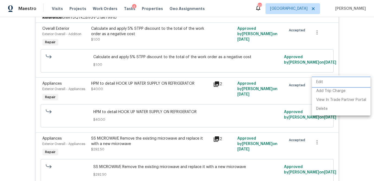
scroll to position [268, 0]
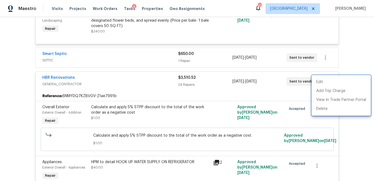
click at [351, 129] on div at bounding box center [187, 90] width 374 height 181
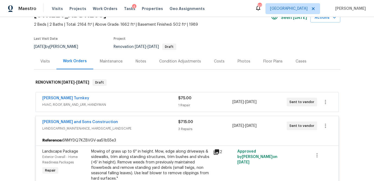
scroll to position [33, 0]
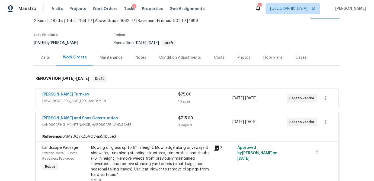
click at [152, 119] on div "Reyes and Sons Construction" at bounding box center [110, 119] width 136 height 7
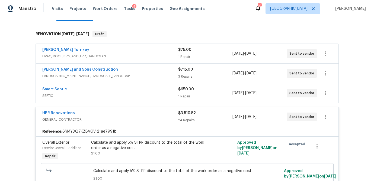
scroll to position [90, 0]
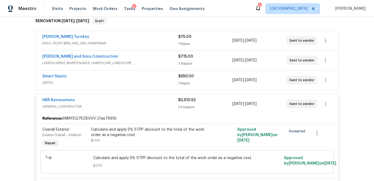
click at [160, 101] on div "HBR Renovations" at bounding box center [110, 101] width 136 height 7
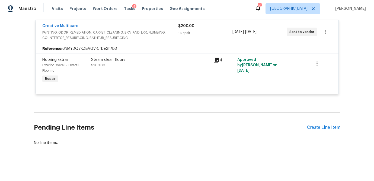
click at [217, 28] on div "$200.00" at bounding box center [205, 25] width 54 height 5
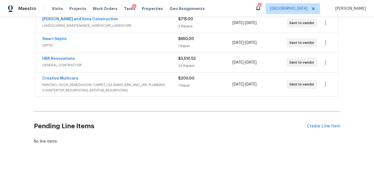
scroll to position [0, 0]
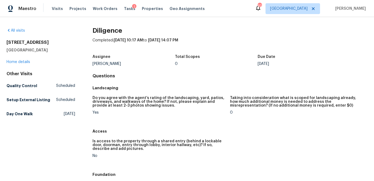
drag, startPoint x: 52, startPoint y: 44, endPoint x: 6, endPoint y: 44, distance: 45.5
click at [7, 44] on h2 "[STREET_ADDRESS]" at bounding box center [41, 42] width 69 height 5
copy h2 "[STREET_ADDRESS]"
click at [24, 61] on link "Home details" at bounding box center [19, 62] width 24 height 4
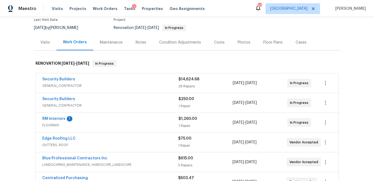
scroll to position [45, 0]
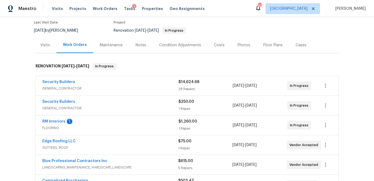
click at [219, 46] on div "Costs" at bounding box center [219, 45] width 11 height 5
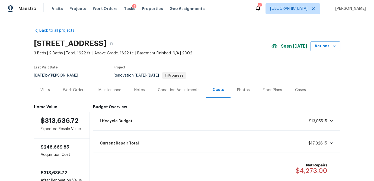
scroll to position [0, 0]
click at [75, 88] on div "Work Orders" at bounding box center [74, 89] width 22 height 5
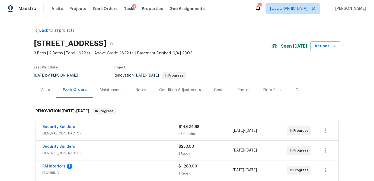
scroll to position [3, 0]
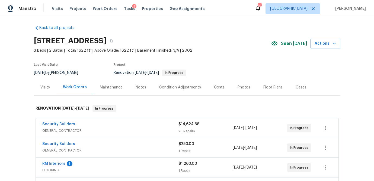
click at [214, 88] on div "Costs" at bounding box center [219, 87] width 11 height 5
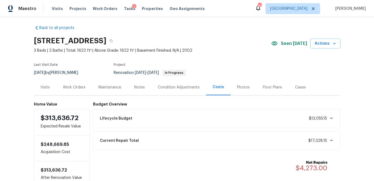
drag, startPoint x: 68, startPoint y: 88, endPoint x: 70, endPoint y: 97, distance: 8.7
click at [68, 88] on div "Work Orders" at bounding box center [74, 87] width 22 height 5
